Goal: Transaction & Acquisition: Obtain resource

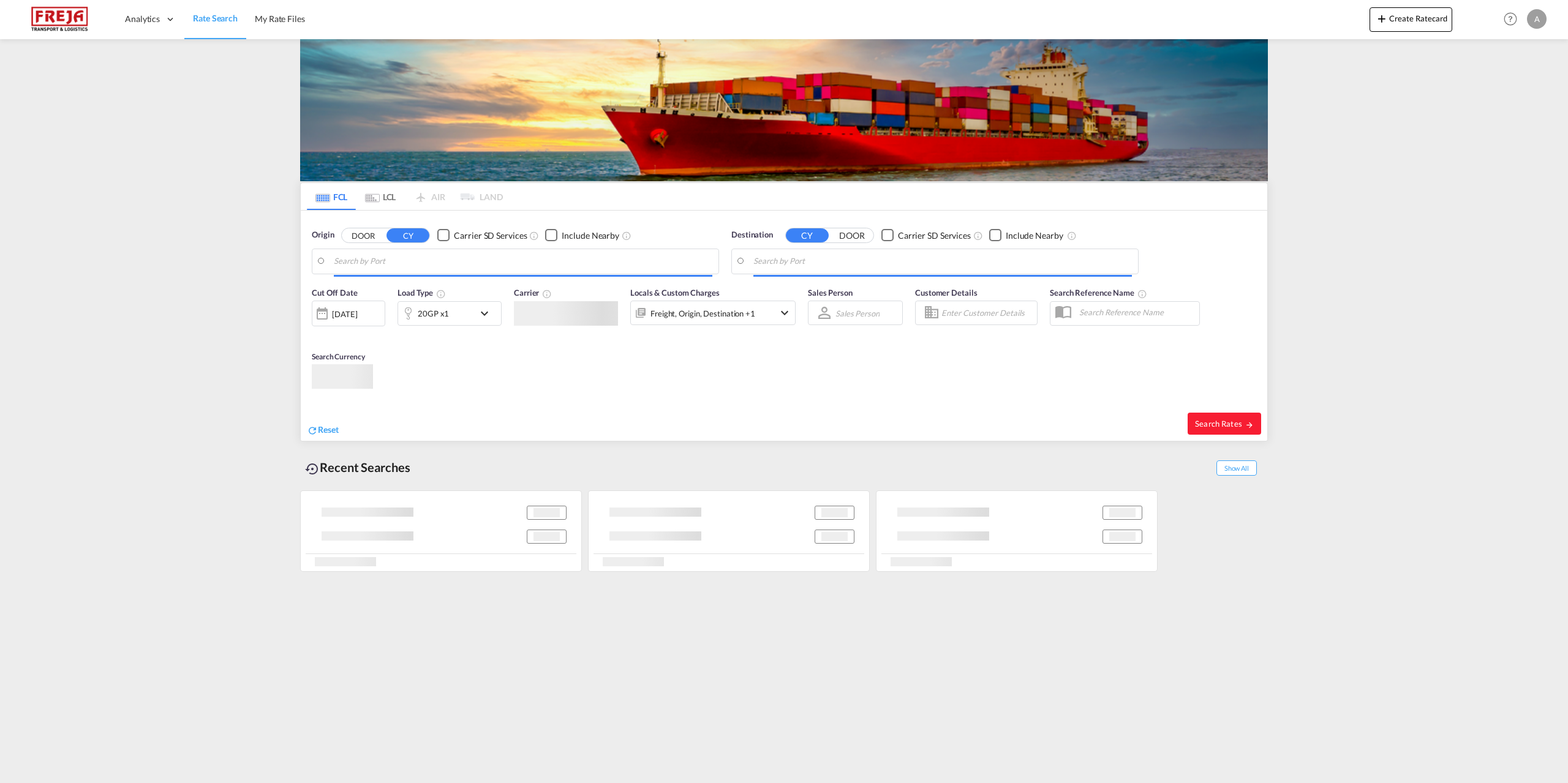
type input "[GEOGRAPHIC_DATA], [GEOGRAPHIC_DATA]"
type input "Hamad, QAHMD"
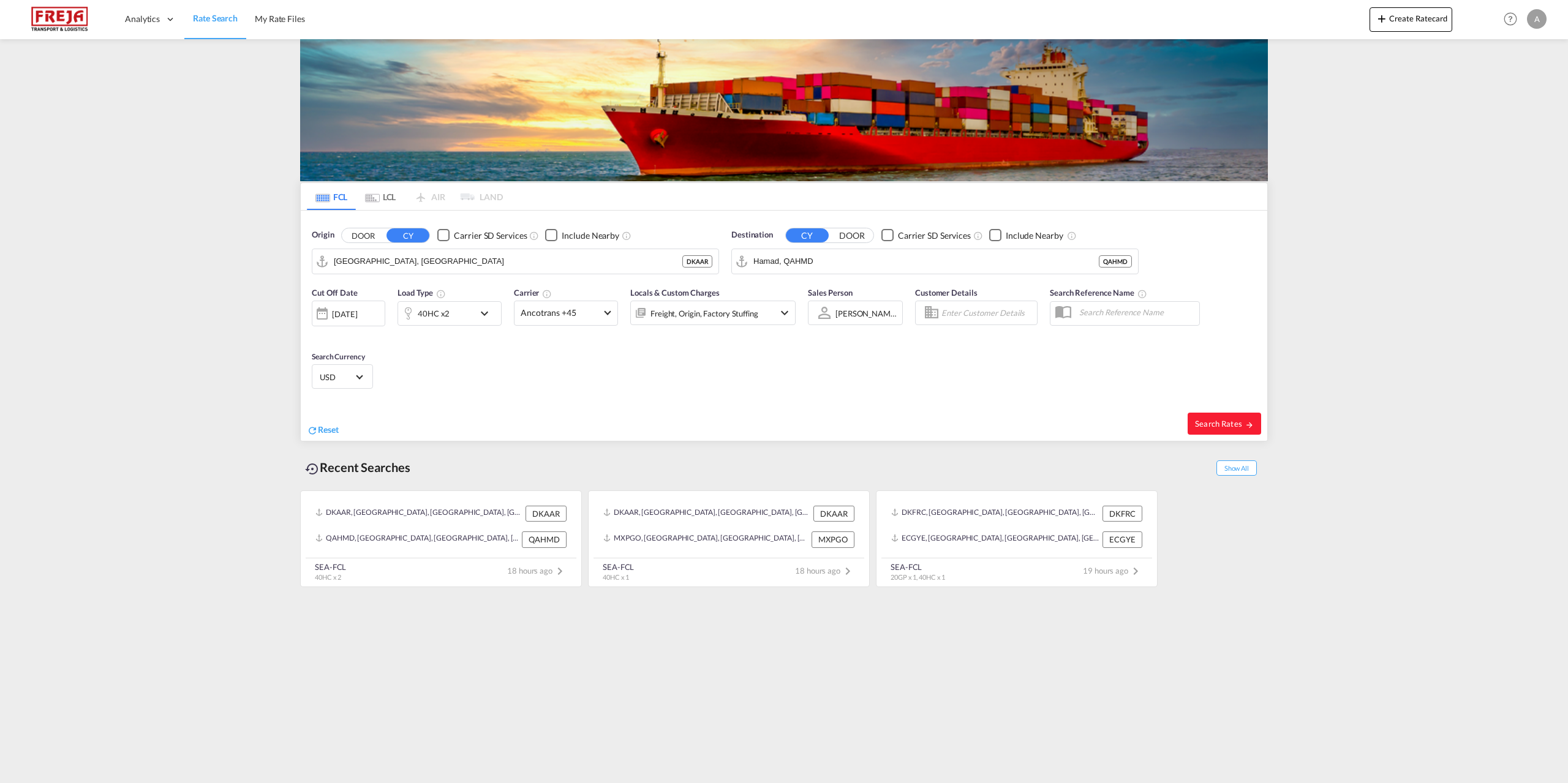
drag, startPoint x: 316, startPoint y: 431, endPoint x: 361, endPoint y: 388, distance: 62.2
click at [316, 431] on md-icon "icon-refresh" at bounding box center [312, 431] width 11 height 11
click at [419, 270] on input "Search by Port" at bounding box center [523, 262] width 378 height 19
click at [411, 288] on div "Copenhage n ([GEOGRAPHIC_DATA]) Denmark DKCPH" at bounding box center [428, 296] width 233 height 37
type input "[GEOGRAPHIC_DATA] ([GEOGRAPHIC_DATA]), DKCPH"
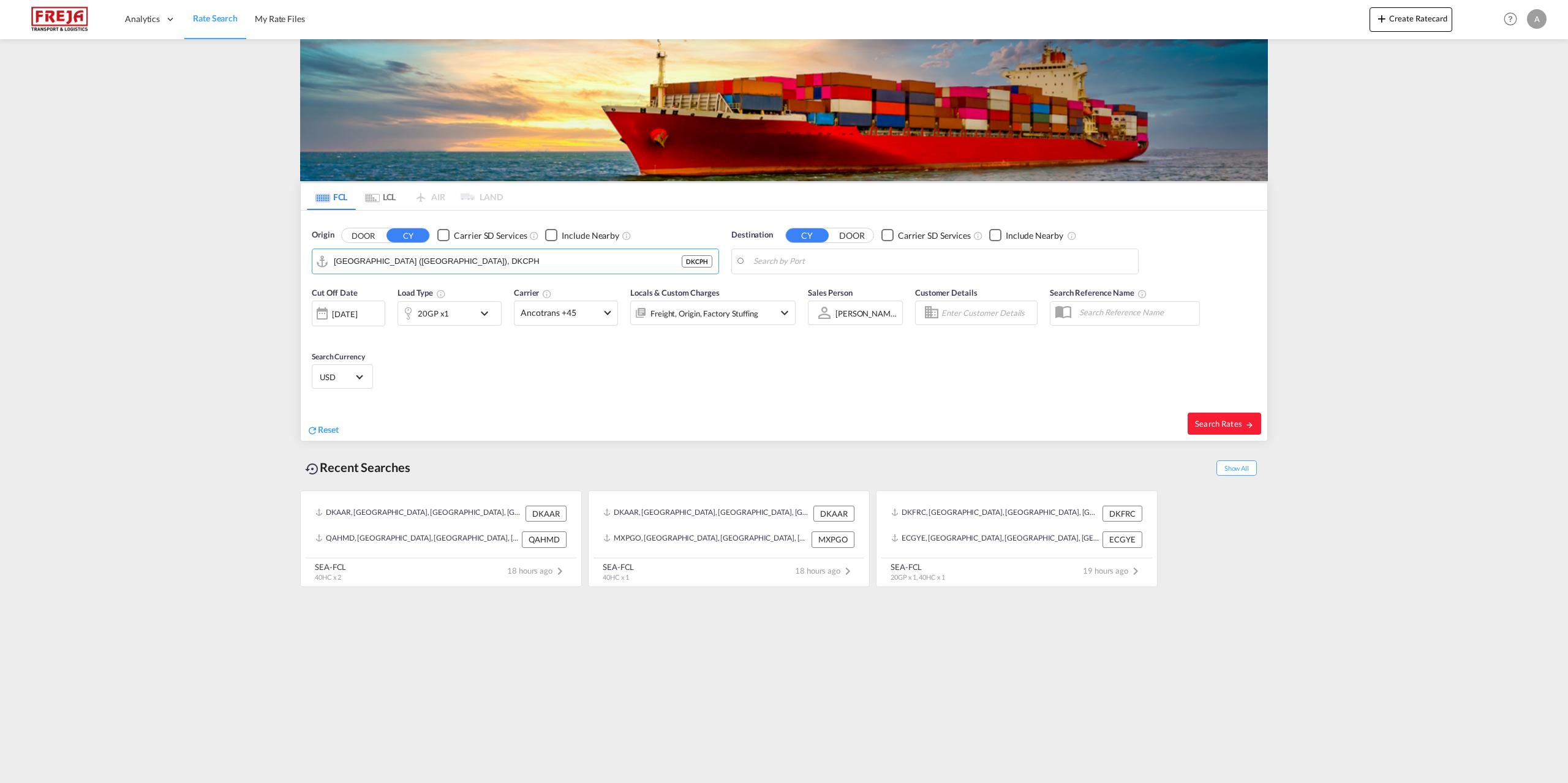
click at [813, 260] on body "Analytics Reports Dashboard Rate Search My Rate Files Analytics" at bounding box center [784, 391] width 1568 height 783
click at [786, 294] on div "[GEOGRAPHIC_DATA] [GEOGRAPHIC_DATA]" at bounding box center [848, 296] width 233 height 37
type input "[GEOGRAPHIC_DATA], [GEOGRAPHIC_DATA]"
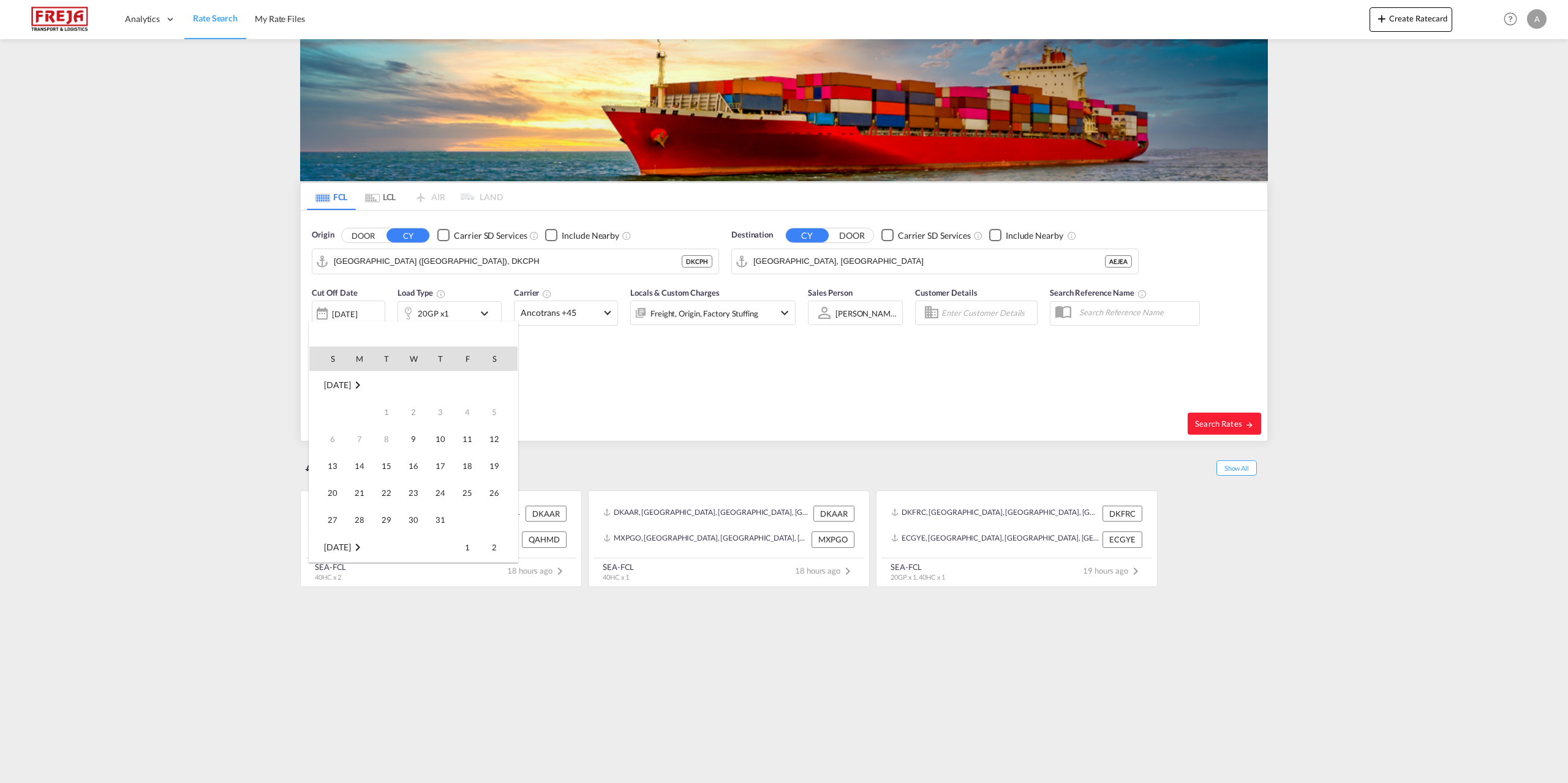
scroll to position [487, 0]
click at [478, 312] on div at bounding box center [784, 391] width 1568 height 783
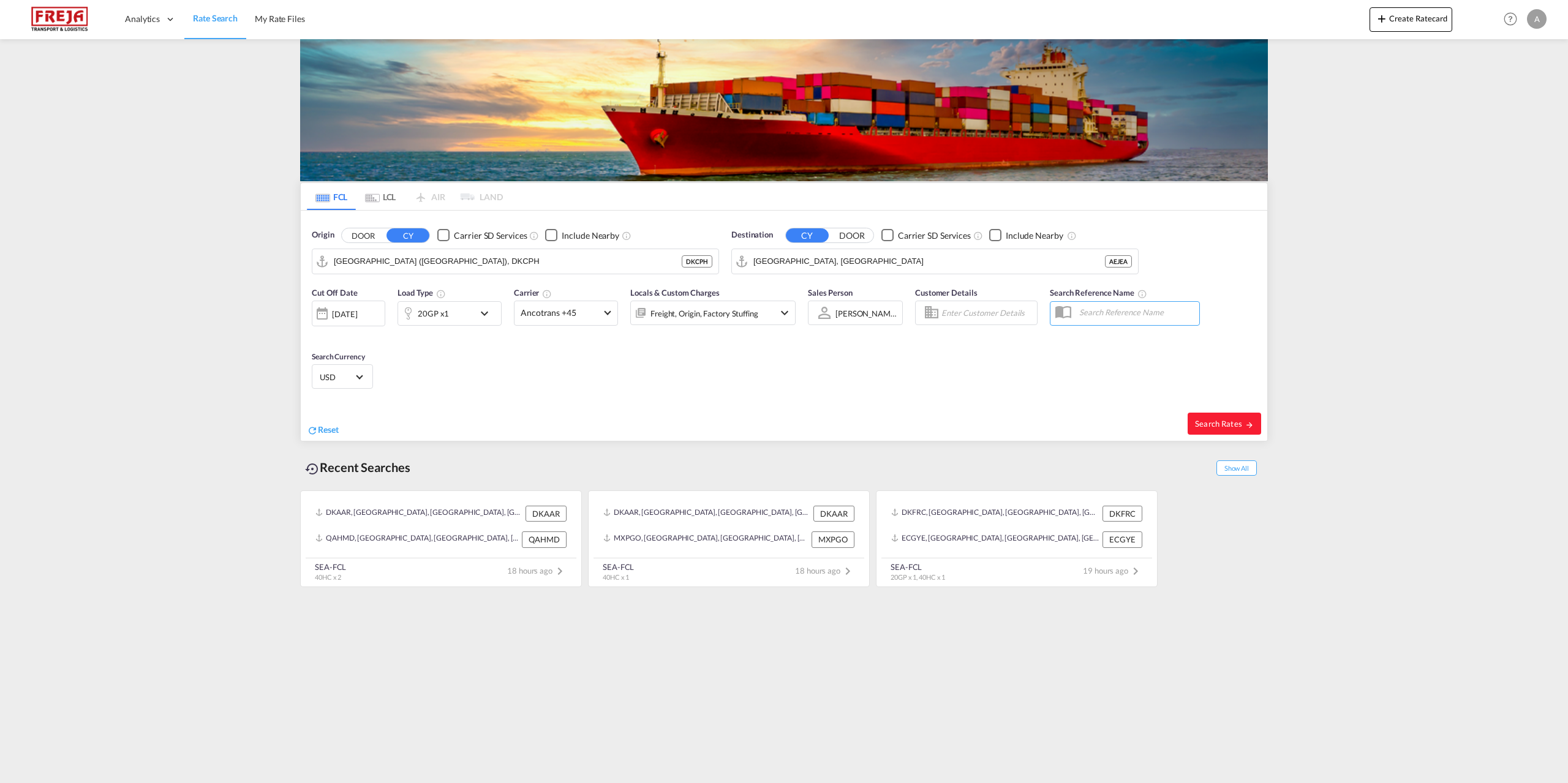
click at [484, 311] on md-icon "icon-chevron-down" at bounding box center [488, 313] width 21 height 15
click at [373, 366] on span "Choose: \a20GP" at bounding box center [371, 365] width 7 height 7
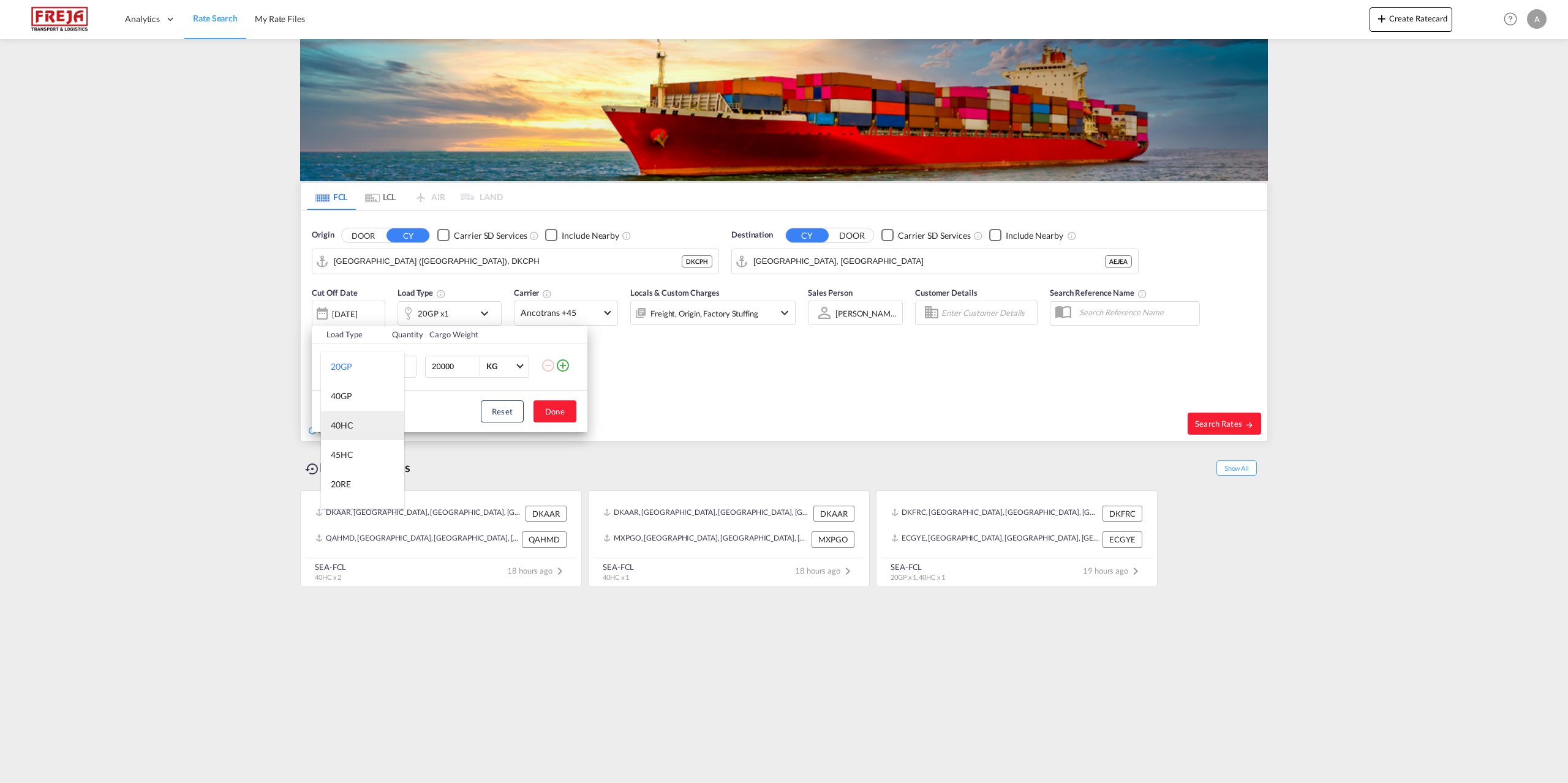
click at [359, 424] on md-option "40HC" at bounding box center [362, 426] width 83 height 30
click at [562, 406] on button "Done" at bounding box center [554, 412] width 43 height 22
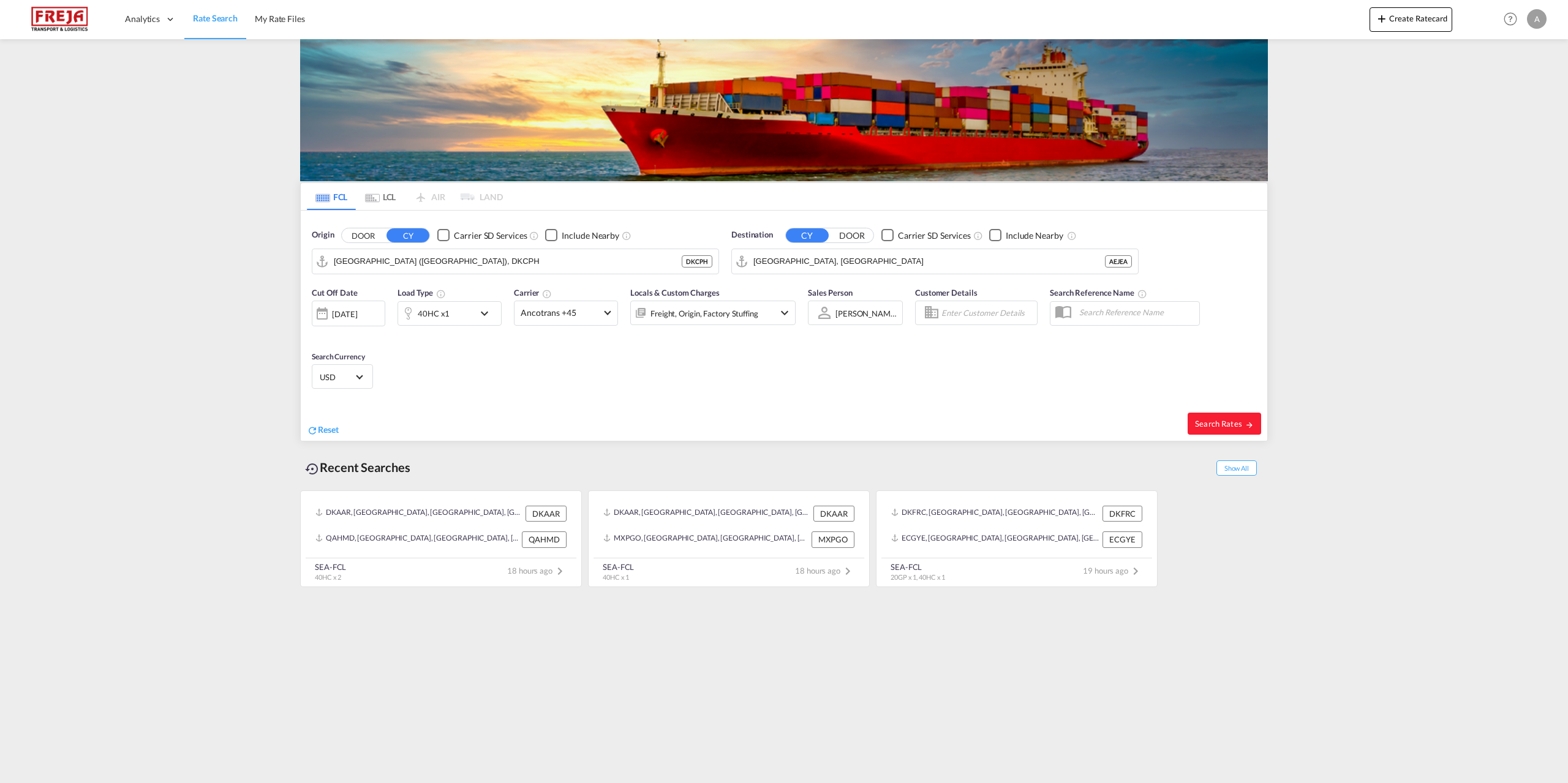
click at [778, 311] on md-icon "icon-chevron-down" at bounding box center [785, 313] width 15 height 15
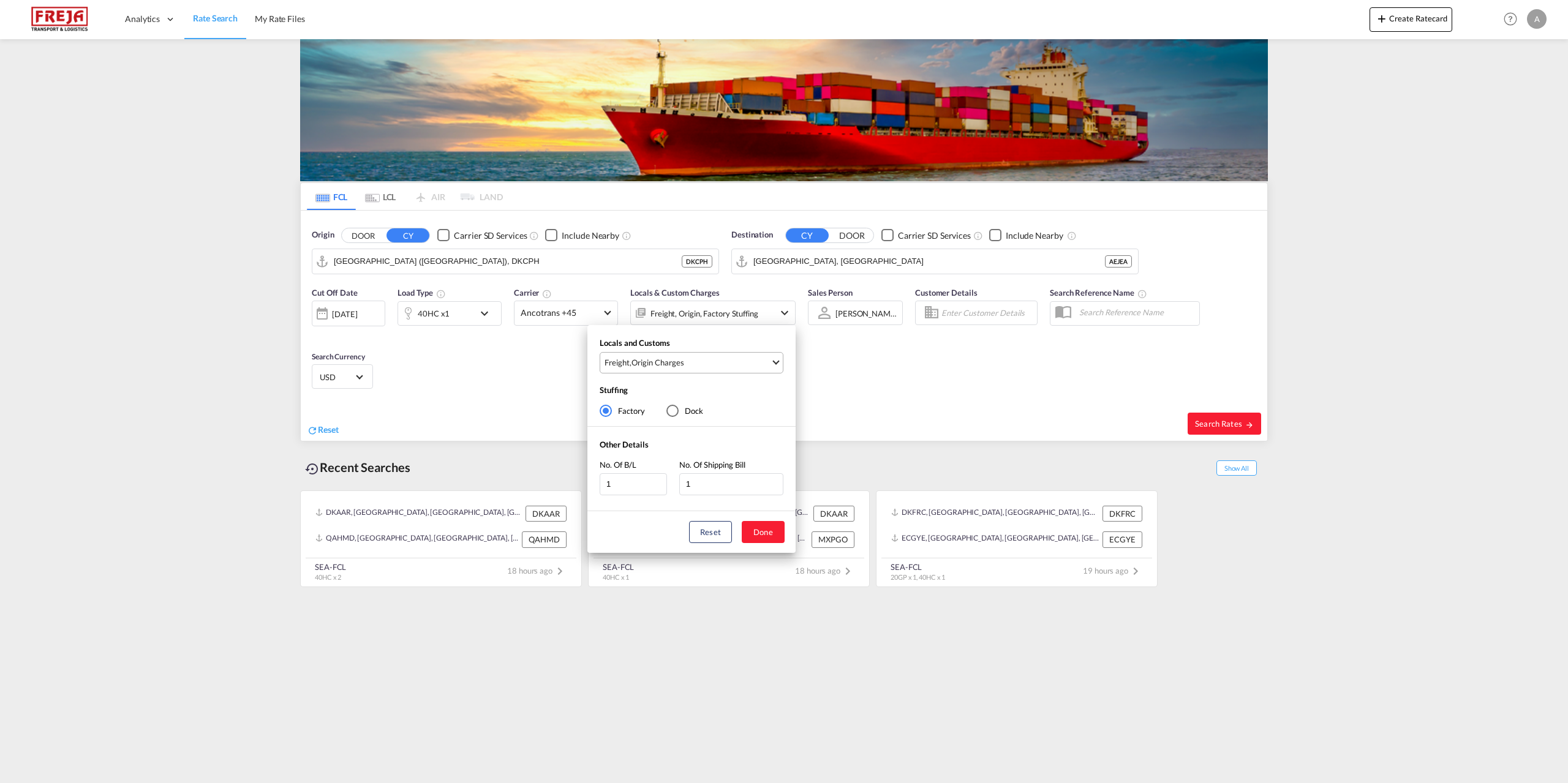
click at [777, 357] on md-select-value "Freight , Origin Charges" at bounding box center [693, 363] width 180 height 20
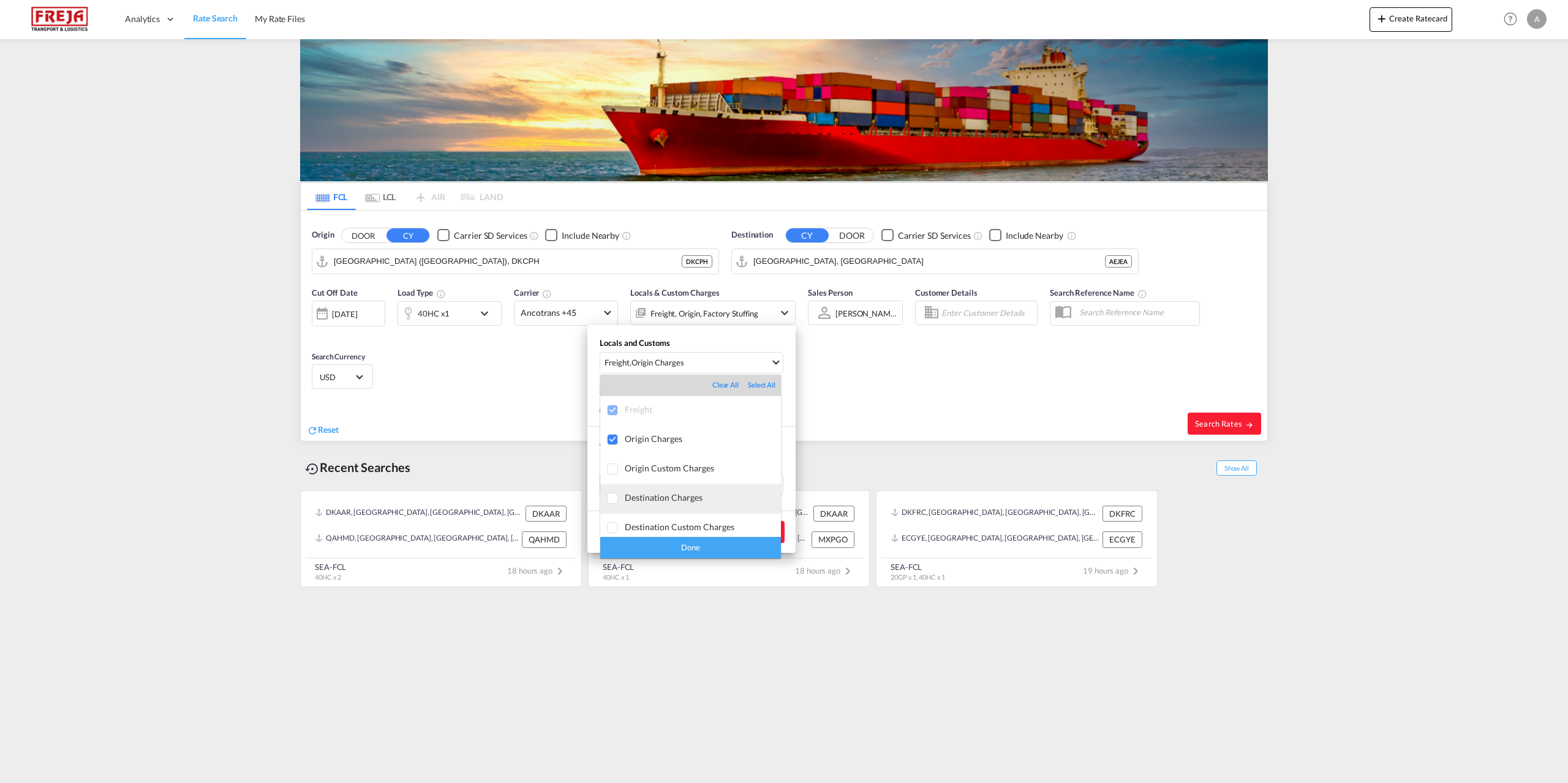
scroll to position [6, 0]
click at [693, 546] on div "Done" at bounding box center [690, 547] width 181 height 22
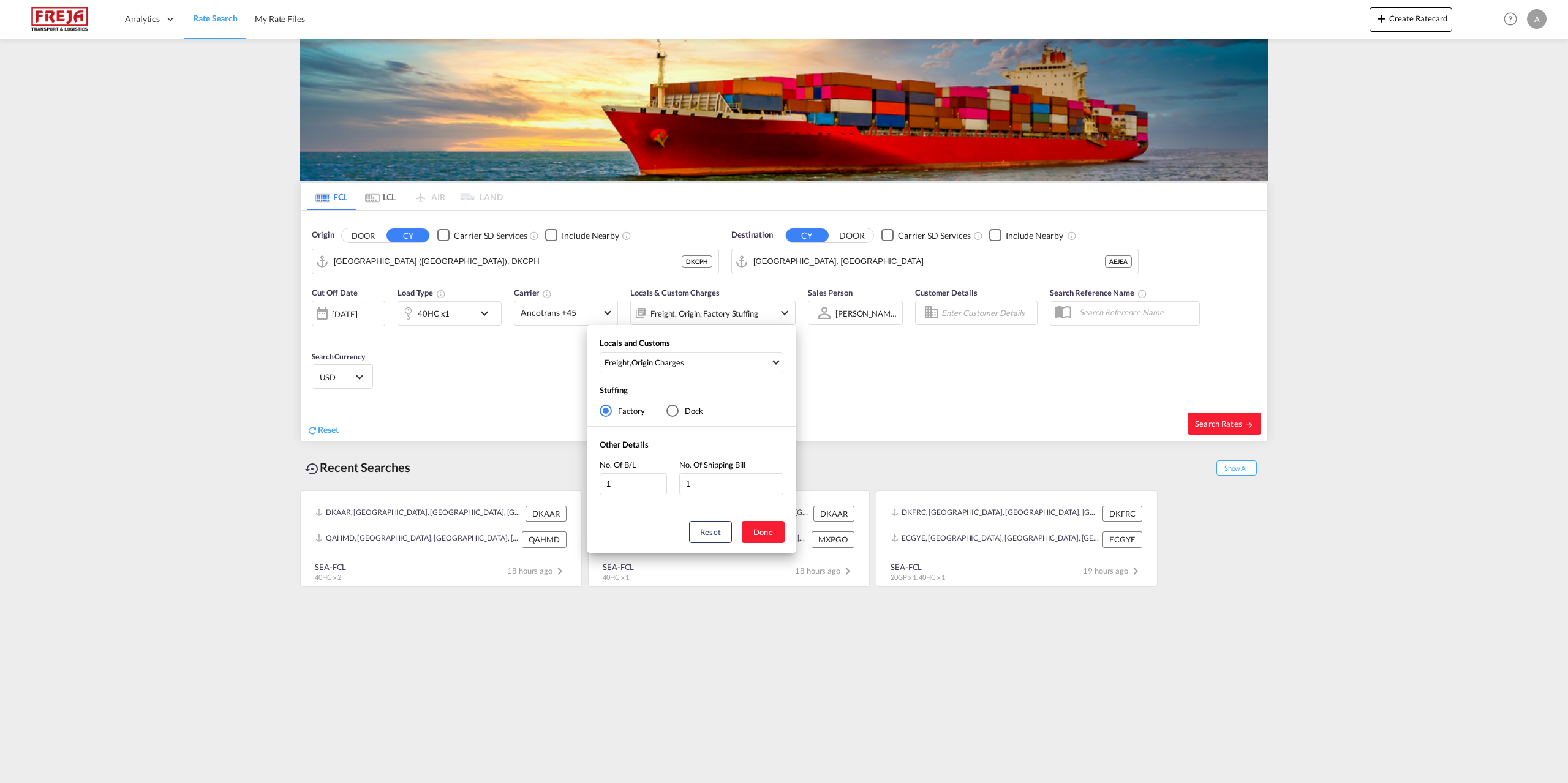
click at [1008, 373] on div "Locals and Customs Freight , Origin Charges Stuffing Factory Dock Other Details…" at bounding box center [784, 391] width 1568 height 783
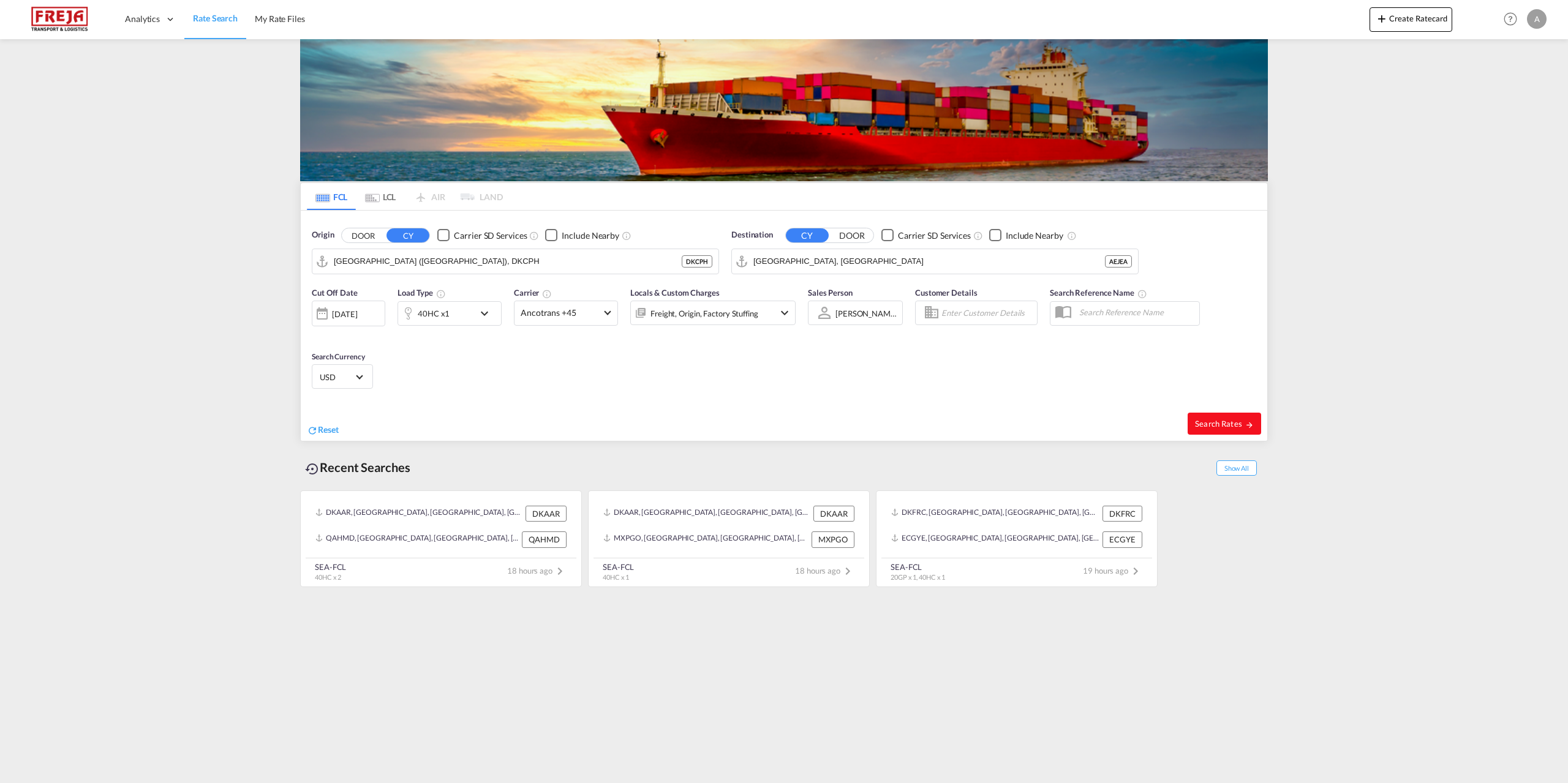
click at [1215, 425] on span "Search Rates" at bounding box center [1224, 424] width 59 height 10
type input "DKCPH to AEJEA / [DATE]"
